Goal: Information Seeking & Learning: Learn about a topic

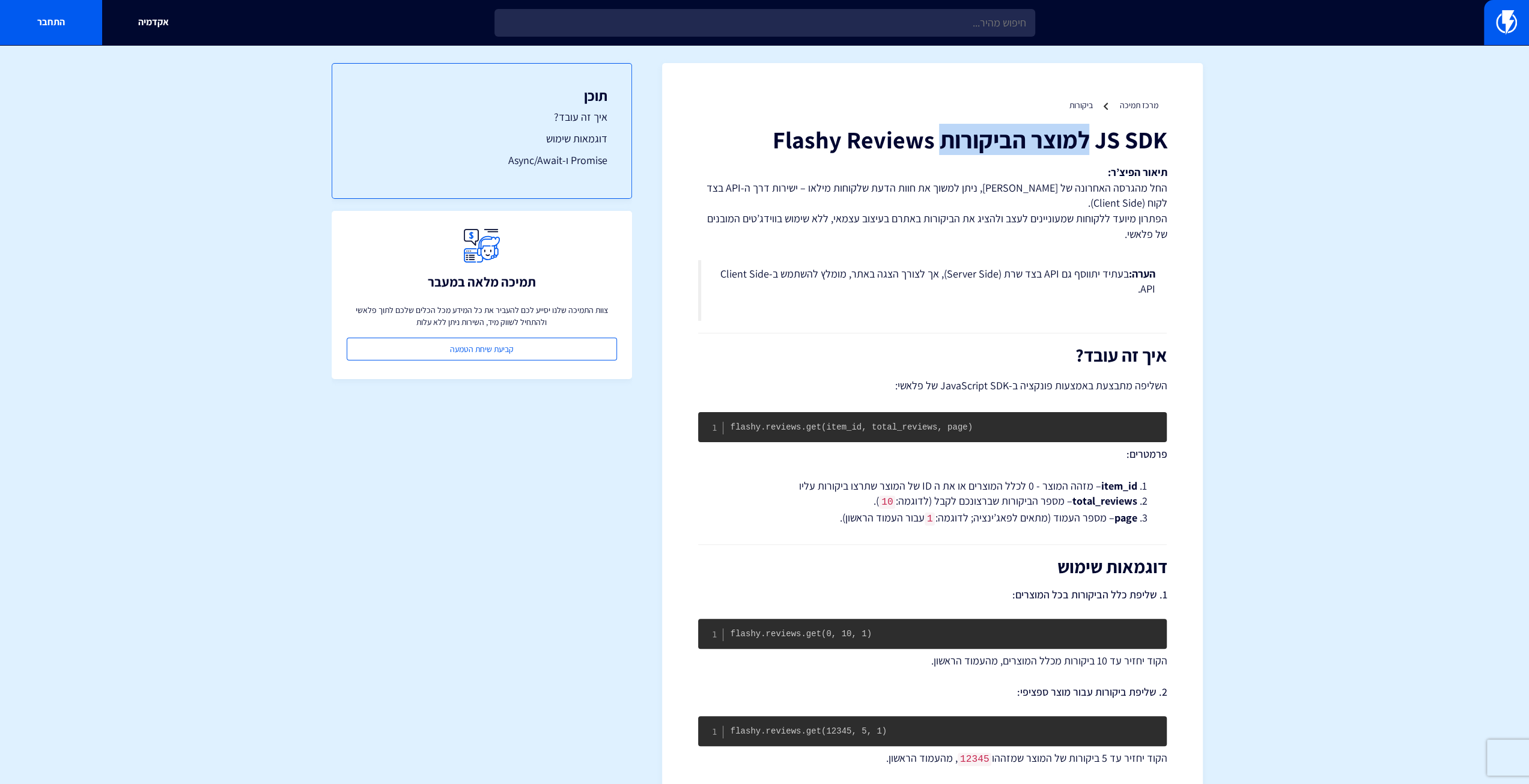
drag, startPoint x: 1085, startPoint y: 134, endPoint x: 945, endPoint y: 138, distance: 140.1
click at [945, 138] on h1 "JS SDK למוצר הביקורות Flashy Reviews" at bounding box center [933, 140] width 469 height 27
copy h1 "למוצר הביקורות"
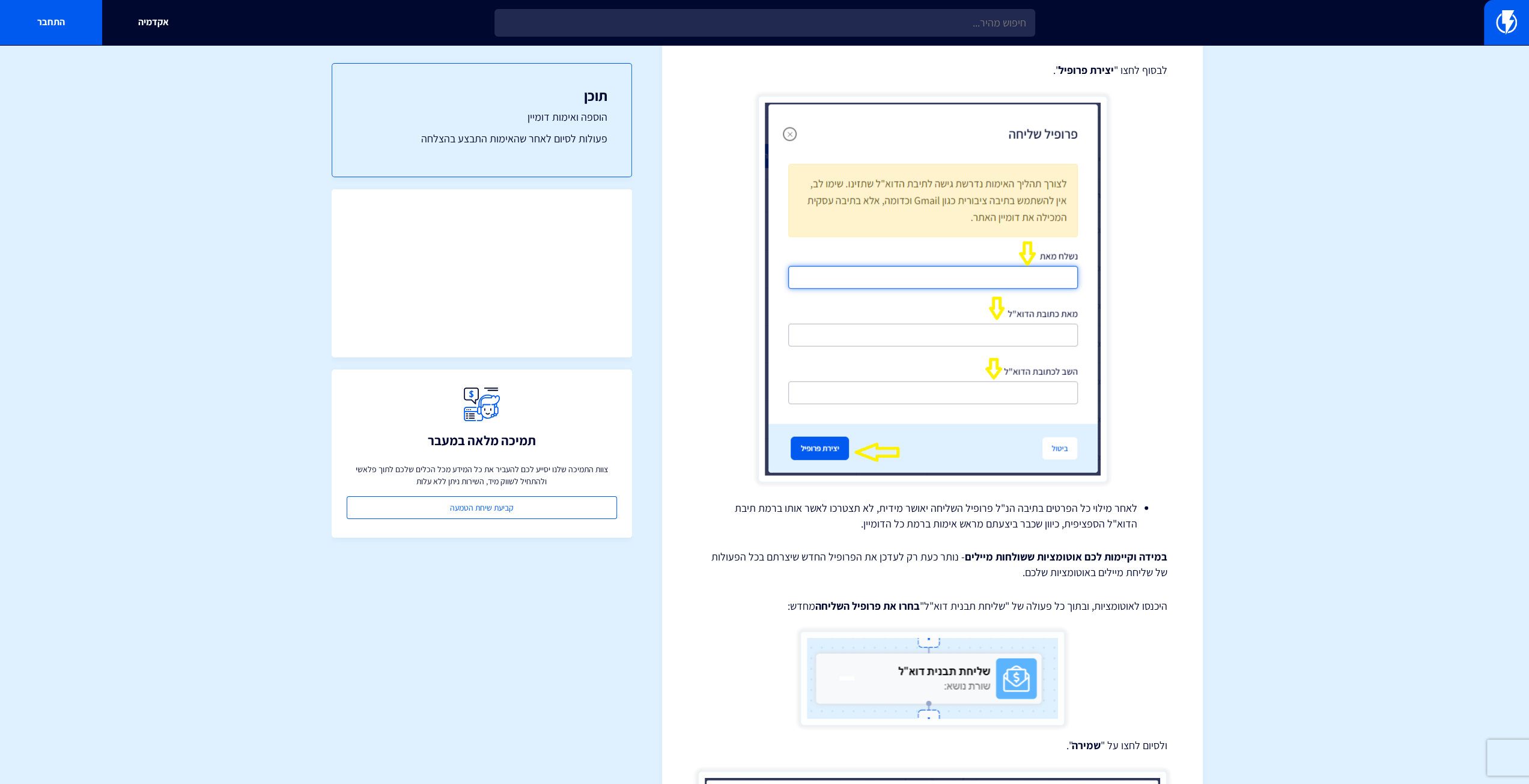
scroll to position [3320, 0]
